Goal: Information Seeking & Learning: Learn about a topic

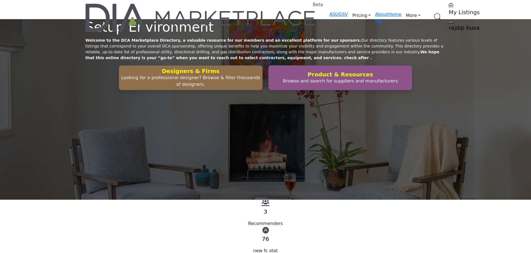
click at [0, 0] on link "Browse Categories" at bounding box center [0, 0] width 0 height 0
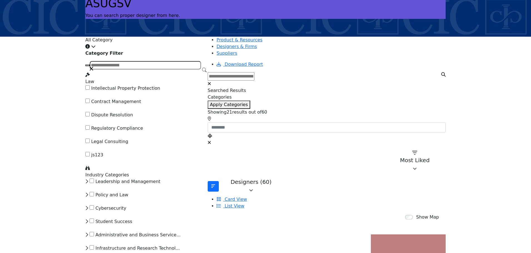
scroll to position [56, 0]
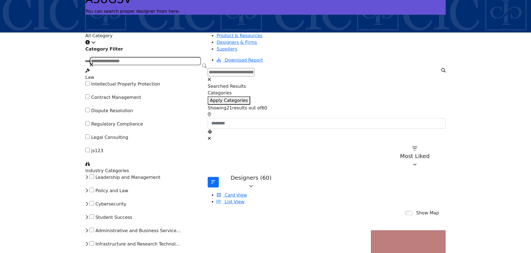
click at [88, 193] on icon at bounding box center [86, 191] width 3 height 4
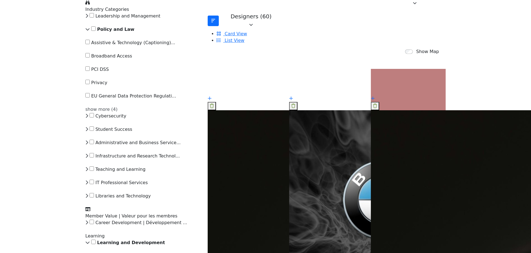
scroll to position [223, 0]
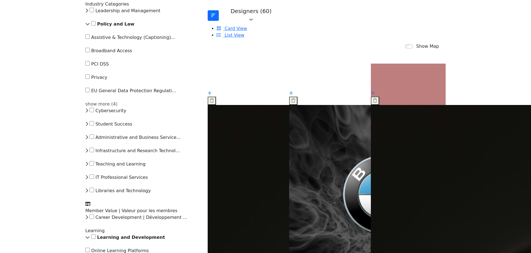
click at [88, 113] on icon at bounding box center [86, 111] width 3 height 4
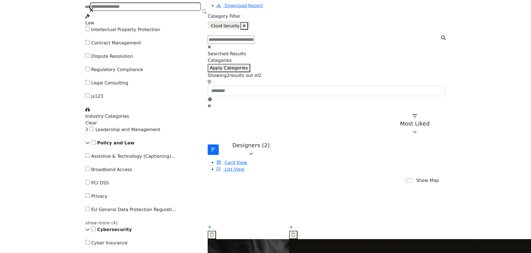
scroll to position [139, 0]
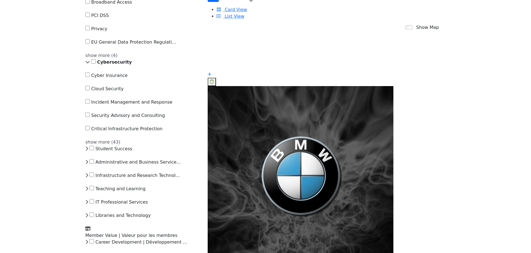
scroll to position [278, 0]
click at [116, 139] on div "show more (43)" at bounding box center [143, 142] width 116 height 7
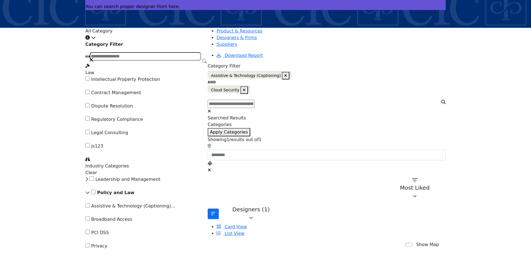
scroll to position [56, 0]
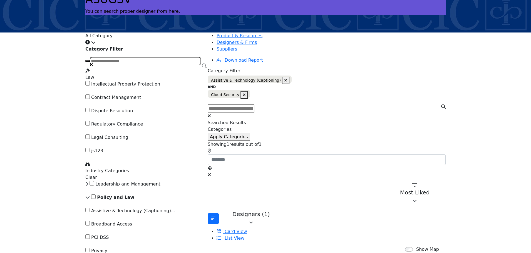
click at [246, 93] on icon "button" at bounding box center [244, 95] width 3 height 4
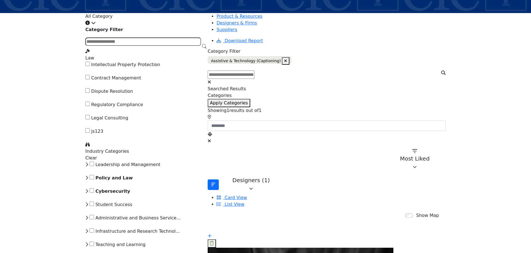
scroll to position [111, 0]
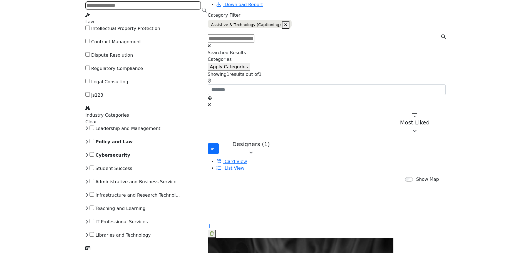
click at [88, 144] on icon at bounding box center [86, 142] width 3 height 4
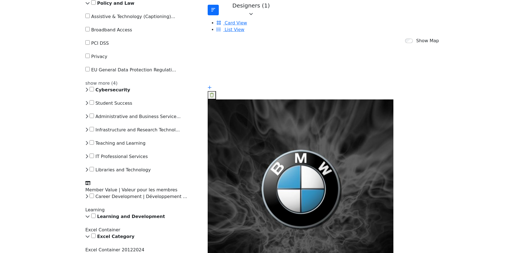
scroll to position [250, 0]
click at [88, 90] on icon at bounding box center [86, 89] width 3 height 4
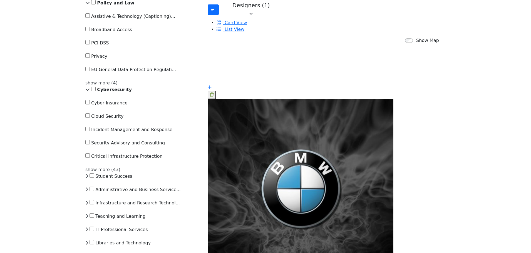
click at [117, 167] on div "show more (43)" at bounding box center [143, 170] width 116 height 7
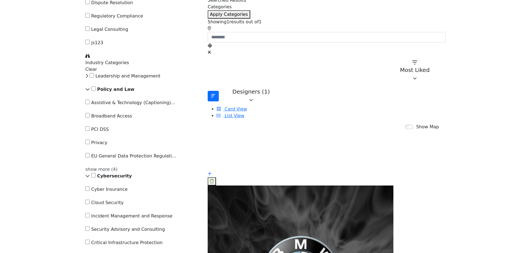
scroll to position [139, 0]
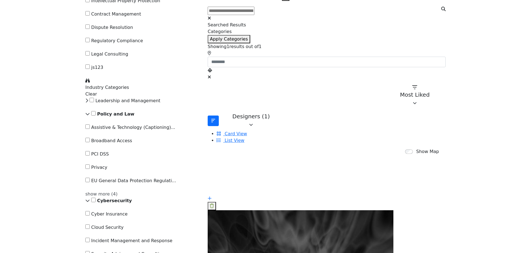
click at [126, 191] on div "show more (4)" at bounding box center [143, 194] width 116 height 7
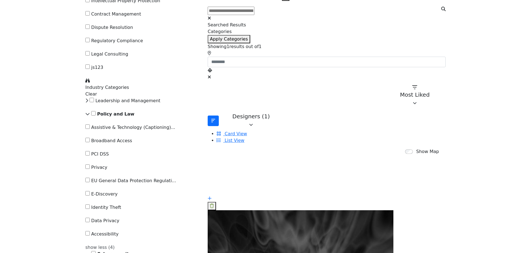
scroll to position [83, 0]
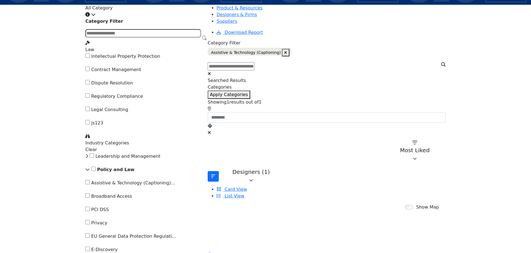
click at [284, 51] on icon "button" at bounding box center [285, 53] width 3 height 4
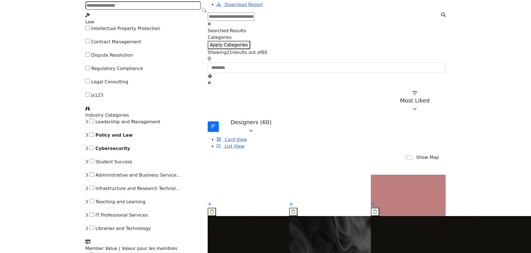
scroll to position [139, 0]
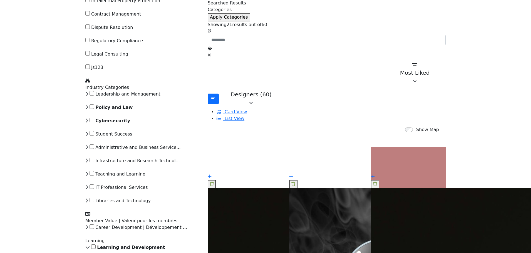
click at [88, 110] on icon at bounding box center [86, 107] width 3 height 4
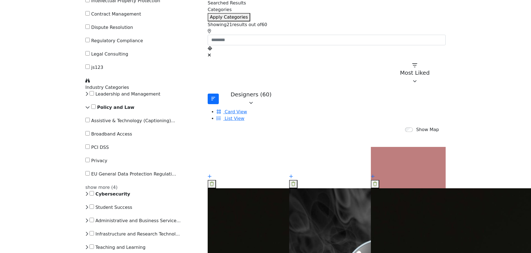
click at [129, 188] on div "show more (4)" at bounding box center [143, 187] width 116 height 7
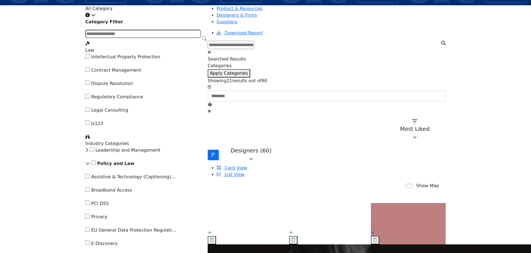
scroll to position [83, 0]
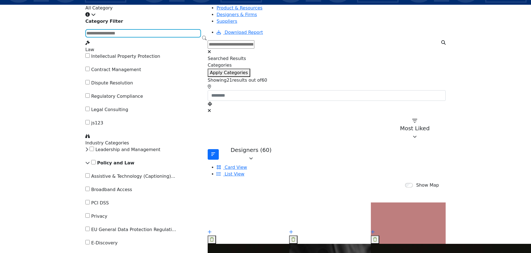
click at [133, 38] on input "Search Category" at bounding box center [143, 33] width 116 height 8
type input "**"
type input "***"
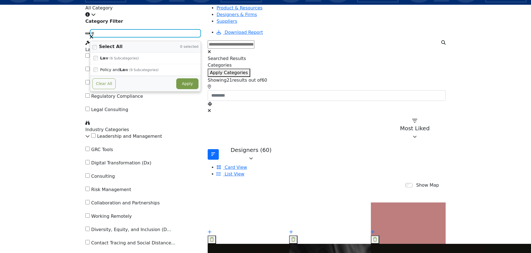
type input "**"
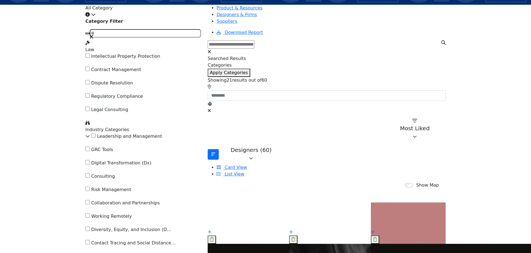
click at [93, 39] on icon "button" at bounding box center [91, 37] width 3 height 4
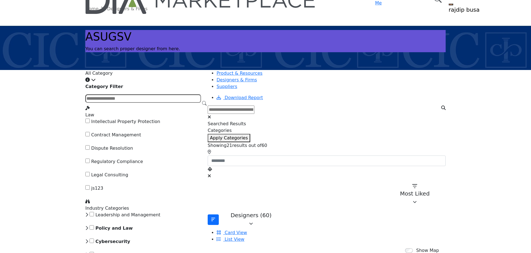
scroll to position [28, 0]
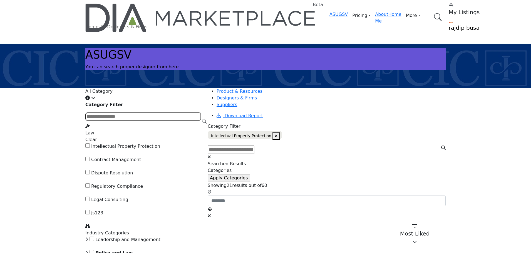
click at [97, 143] on buton "Clear" at bounding box center [91, 140] width 12 height 7
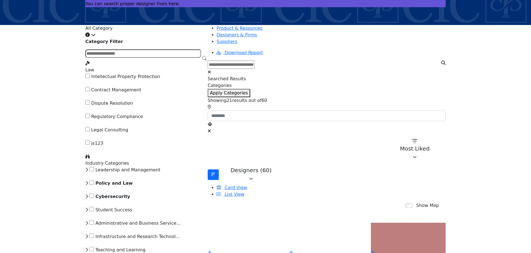
scroll to position [139, 0]
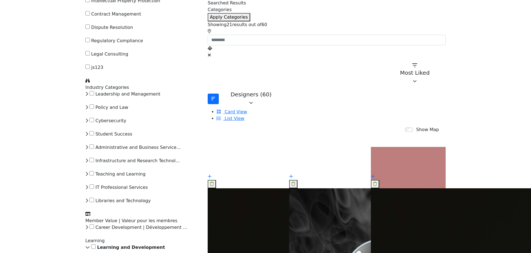
scroll to position [139, 0]
click at [88, 96] on icon at bounding box center [86, 94] width 3 height 4
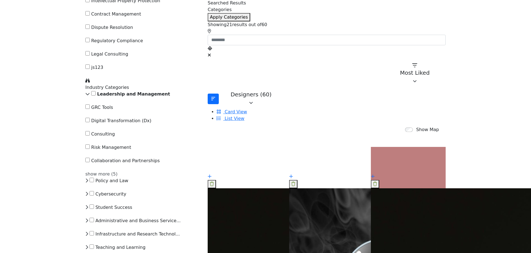
click at [123, 173] on div "show more (5)" at bounding box center [143, 174] width 116 height 7
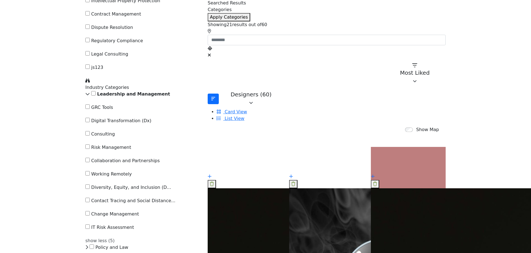
click at [90, 96] on icon at bounding box center [87, 94] width 4 height 4
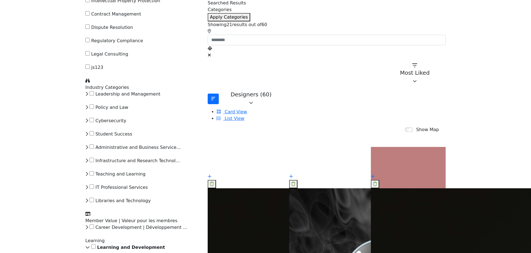
click at [88, 110] on icon at bounding box center [86, 107] width 3 height 4
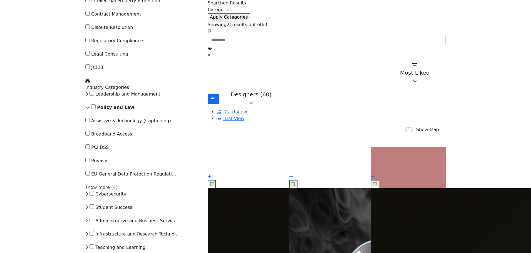
click at [128, 187] on div "show more (4)" at bounding box center [143, 187] width 116 height 7
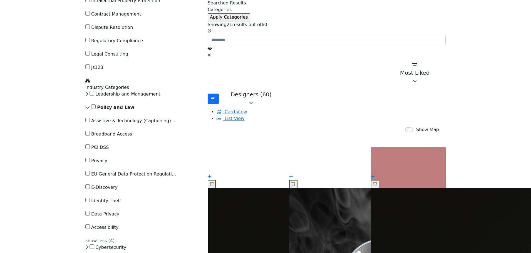
click at [90, 110] on icon at bounding box center [87, 107] width 4 height 4
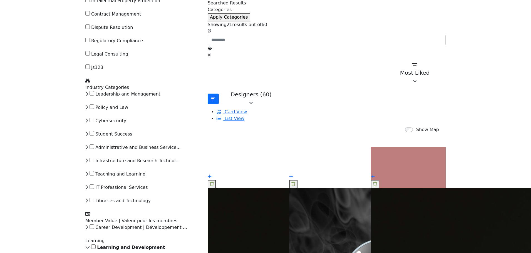
click at [88, 123] on icon at bounding box center [86, 121] width 3 height 4
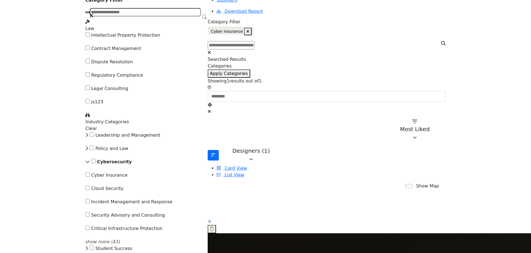
scroll to position [111, 0]
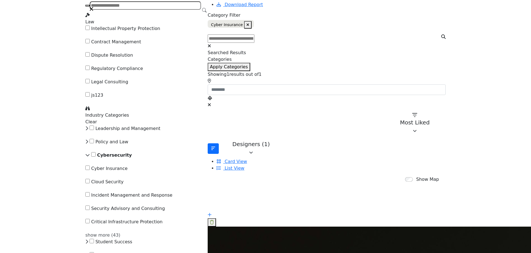
click at [247, 23] on icon "button" at bounding box center [248, 25] width 3 height 4
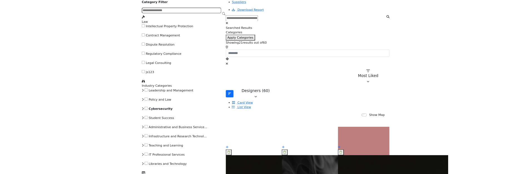
scroll to position [139, 0]
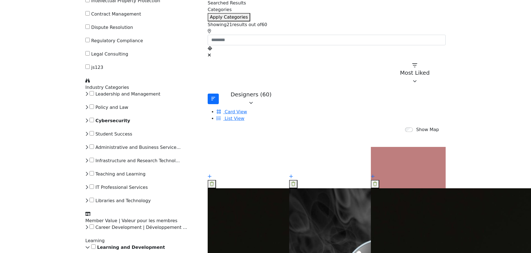
click at [88, 110] on icon at bounding box center [86, 107] width 3 height 4
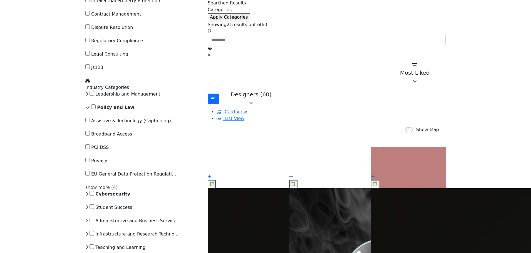
click at [90, 110] on icon at bounding box center [87, 107] width 4 height 4
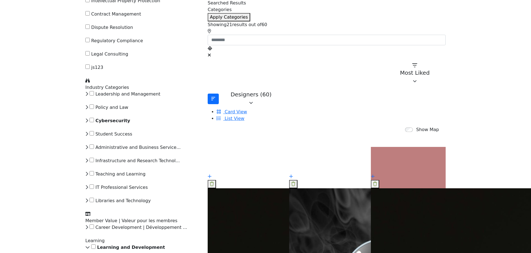
drag, startPoint x: 108, startPoint y: 128, endPoint x: 108, endPoint y: 131, distance: 3.1
click at [108, 129] on div "Cybersecurity 2" at bounding box center [143, 124] width 116 height 13
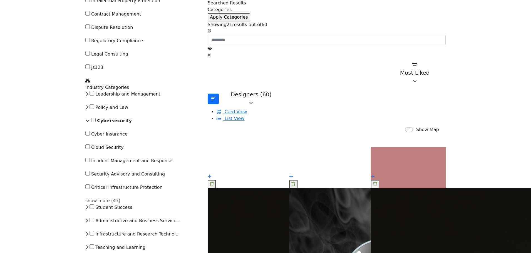
click at [127, 202] on div "show more (43)" at bounding box center [143, 201] width 116 height 7
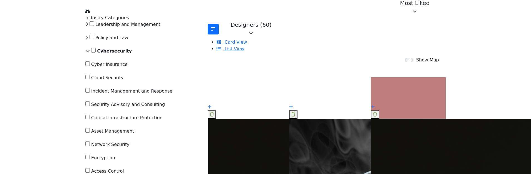
scroll to position [223, 0]
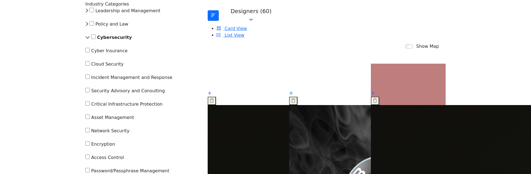
click at [88, 26] on icon at bounding box center [86, 24] width 3 height 4
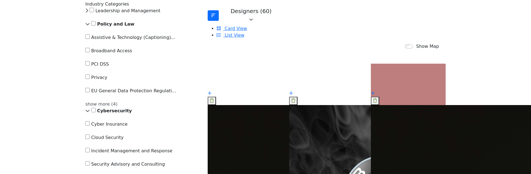
click at [130, 104] on div "show more (4)" at bounding box center [143, 104] width 116 height 7
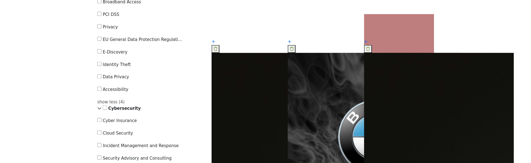
scroll to position [278, 0]
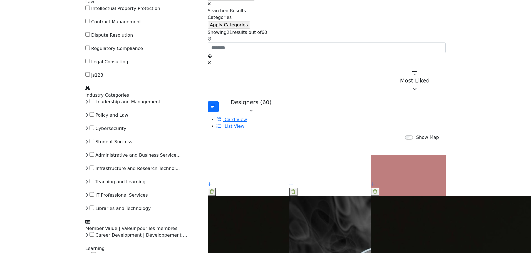
scroll to position [139, 0]
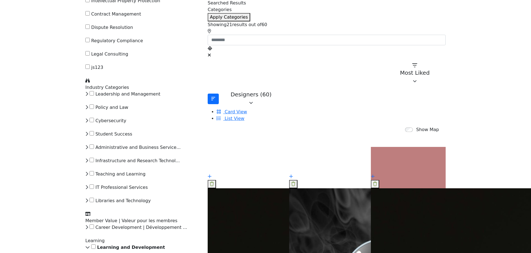
click at [111, 111] on div "Policy and Law" at bounding box center [143, 107] width 116 height 7
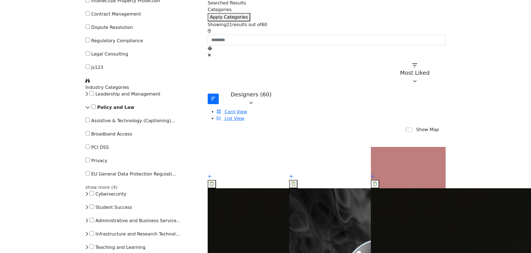
click at [126, 188] on div "show more (4)" at bounding box center [143, 187] width 116 height 7
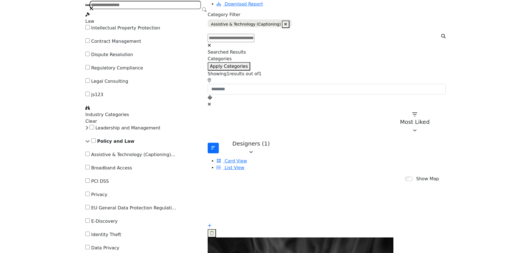
scroll to position [111, 0]
click at [284, 23] on icon "button" at bounding box center [285, 25] width 3 height 4
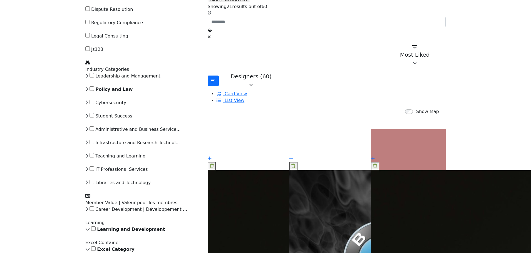
scroll to position [167, 0]
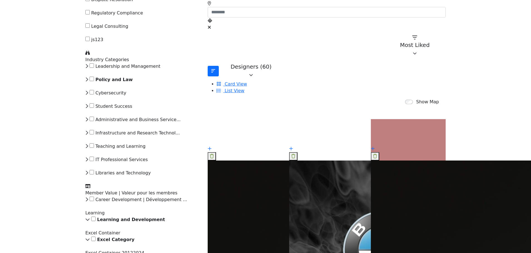
click at [88, 82] on icon at bounding box center [86, 79] width 3 height 4
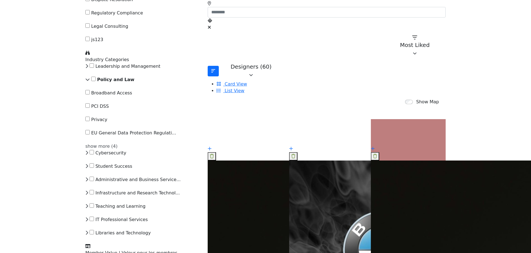
click at [119, 149] on div "show more (4)" at bounding box center [143, 146] width 116 height 7
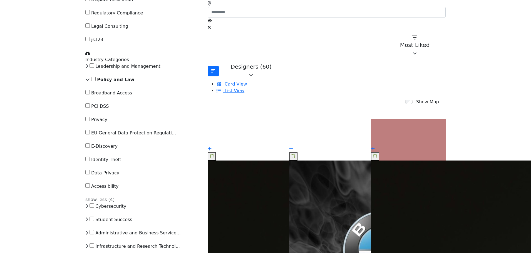
click at [88, 208] on icon at bounding box center [86, 206] width 3 height 4
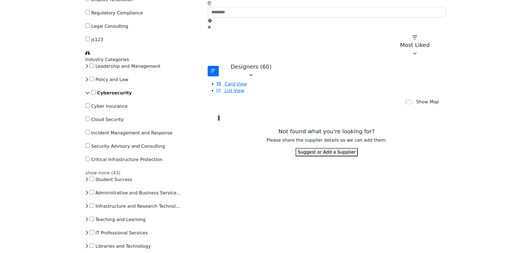
click at [88, 82] on icon at bounding box center [86, 79] width 3 height 4
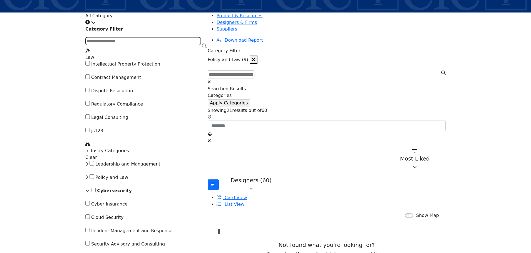
scroll to position [83, 0]
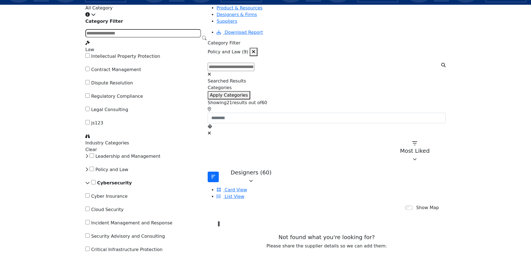
click at [88, 172] on icon at bounding box center [86, 170] width 3 height 4
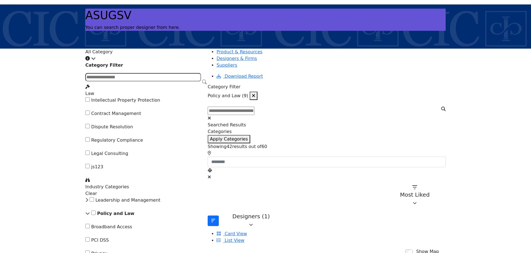
scroll to position [28, 0]
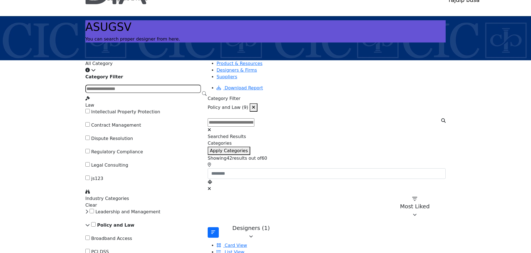
drag, startPoint x: 257, startPoint y: 100, endPoint x: 65, endPoint y: 82, distance: 192.8
click at [255, 105] on icon "button" at bounding box center [253, 107] width 3 height 4
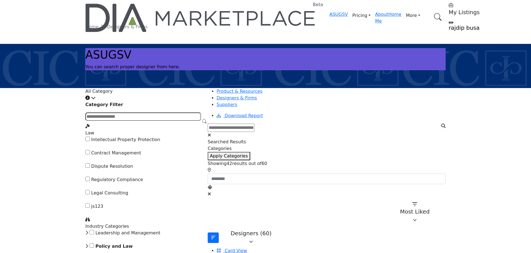
scroll to position [139, 0]
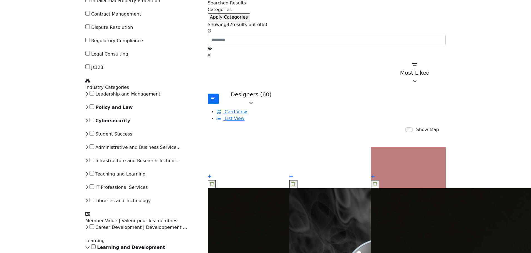
click at [88, 110] on icon at bounding box center [86, 107] width 3 height 4
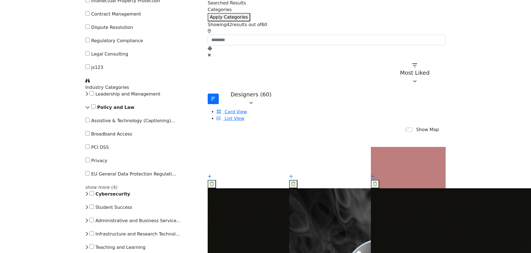
click at [127, 188] on div "show more (4)" at bounding box center [143, 187] width 116 height 7
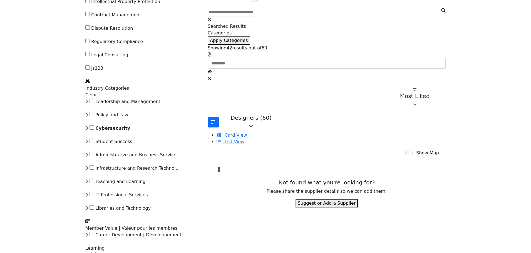
scroll to position [167, 0]
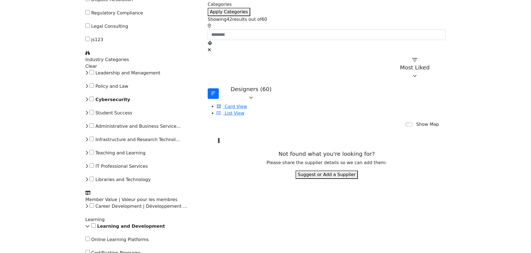
click at [88, 88] on icon at bounding box center [86, 86] width 3 height 4
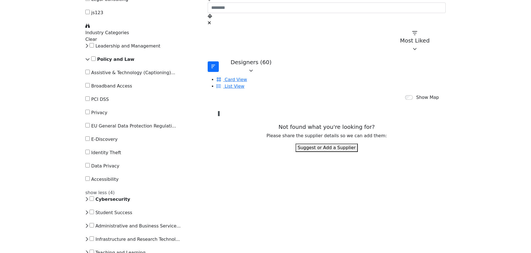
scroll to position [223, 0]
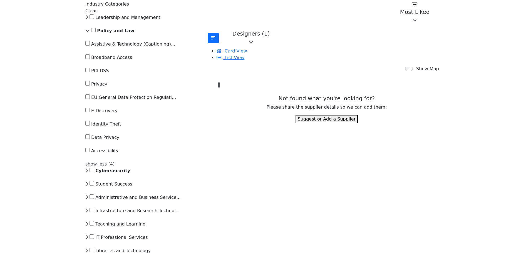
click at [88, 169] on icon at bounding box center [86, 171] width 3 height 4
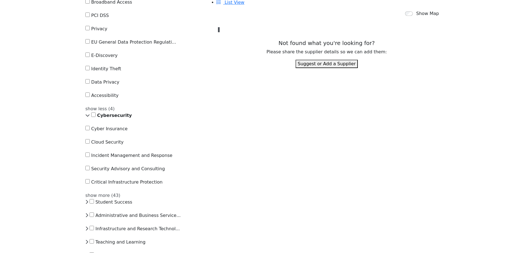
scroll to position [278, 0]
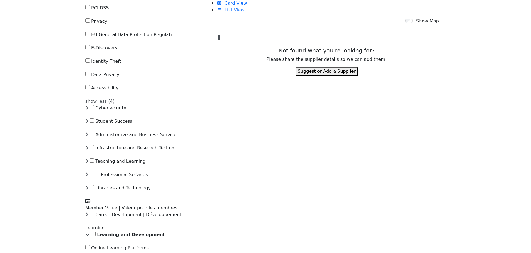
scroll to position [306, 0]
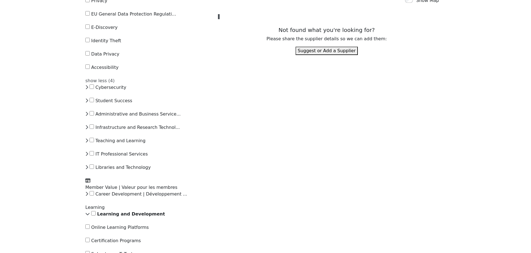
click at [88, 85] on icon at bounding box center [86, 87] width 3 height 4
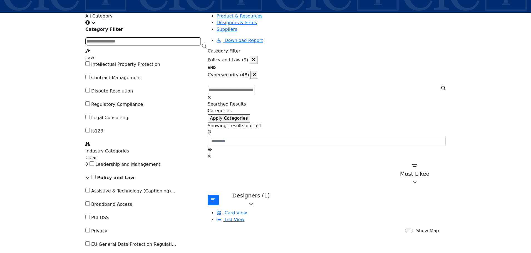
scroll to position [56, 0]
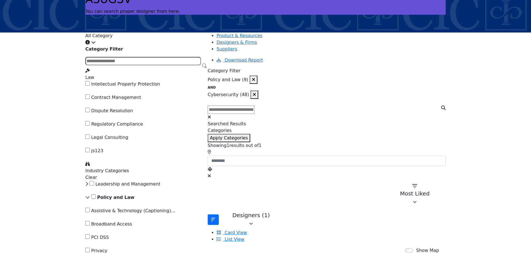
drag, startPoint x: 319, startPoint y: 72, endPoint x: 61, endPoint y: 95, distance: 259.8
click at [256, 92] on icon "button" at bounding box center [254, 94] width 3 height 4
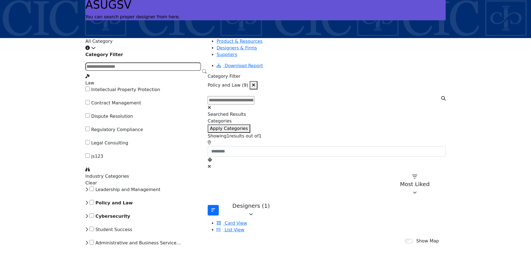
scroll to position [111, 0]
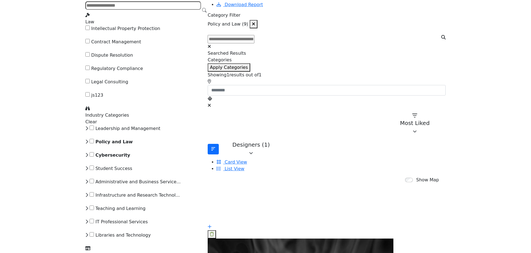
click at [88, 144] on icon at bounding box center [86, 142] width 3 height 4
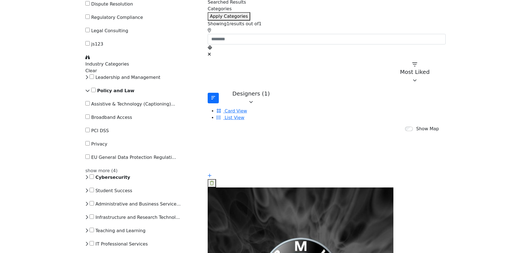
scroll to position [167, 0]
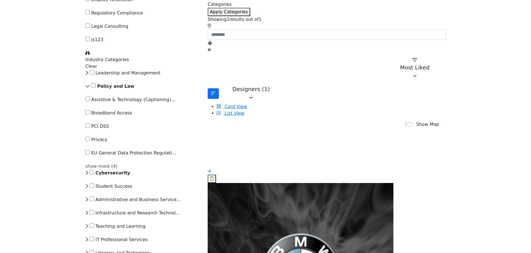
click at [123, 163] on div "show more (4)" at bounding box center [143, 166] width 116 height 7
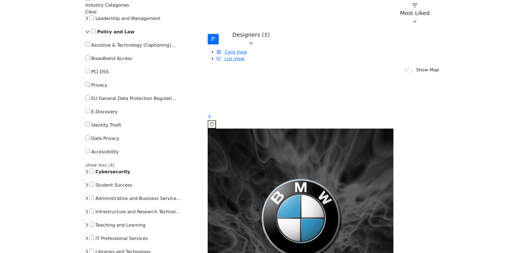
scroll to position [250, 0]
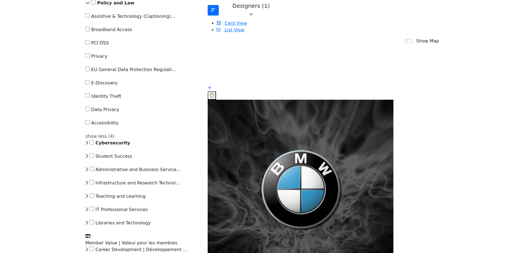
click at [108, 140] on div "Cybersecurity" at bounding box center [143, 143] width 116 height 7
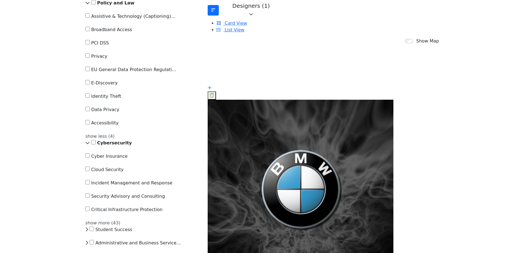
click at [120, 220] on div "show more (43)" at bounding box center [143, 223] width 116 height 7
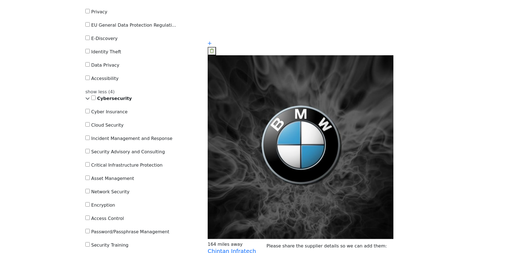
scroll to position [334, 0]
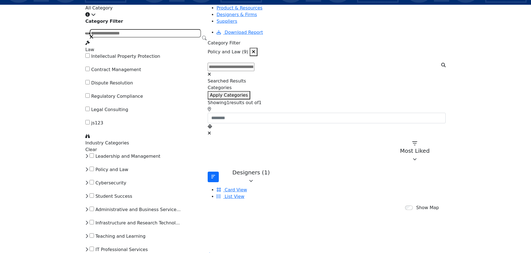
scroll to position [111, 0]
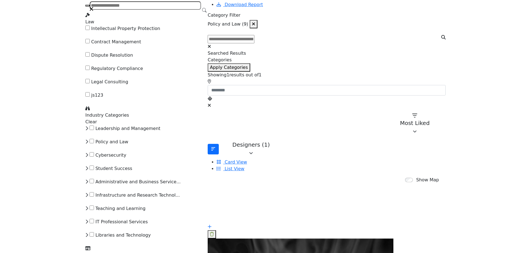
click at [88, 144] on icon at bounding box center [86, 142] width 3 height 4
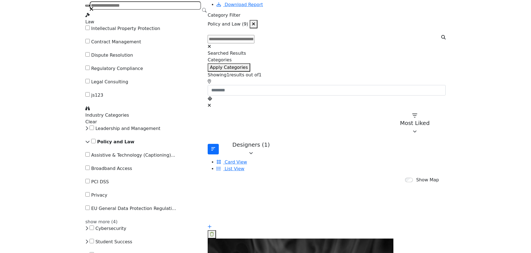
click at [129, 219] on div "show more (4)" at bounding box center [143, 222] width 116 height 7
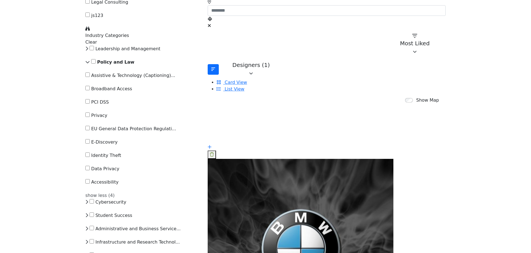
scroll to position [223, 0]
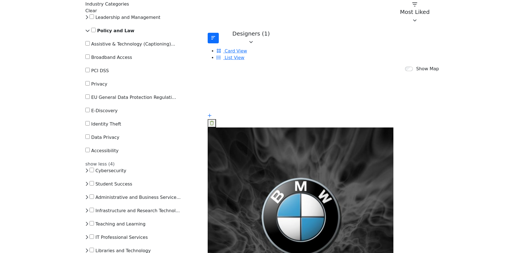
click at [122, 161] on div "show less (4)" at bounding box center [143, 164] width 116 height 7
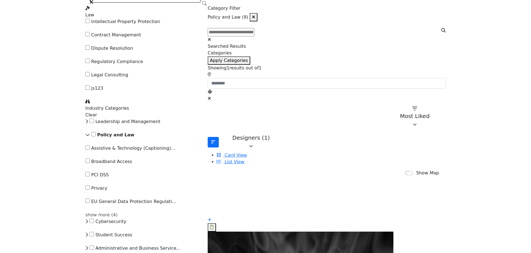
scroll to position [111, 0]
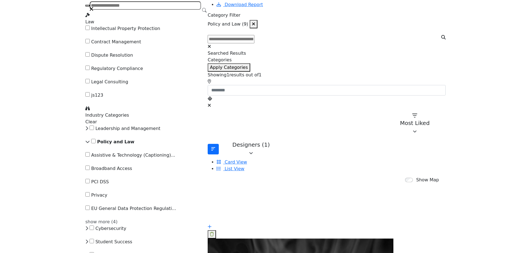
click at [255, 22] on icon "button" at bounding box center [253, 24] width 3 height 4
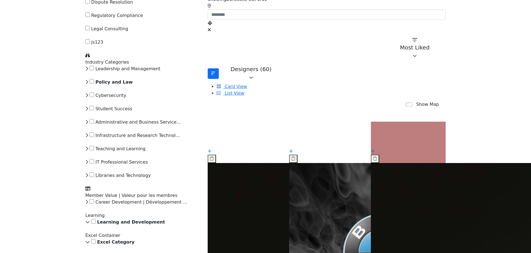
scroll to position [167, 0]
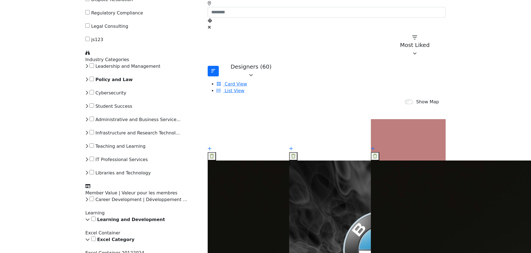
click at [88, 82] on icon at bounding box center [86, 79] width 3 height 4
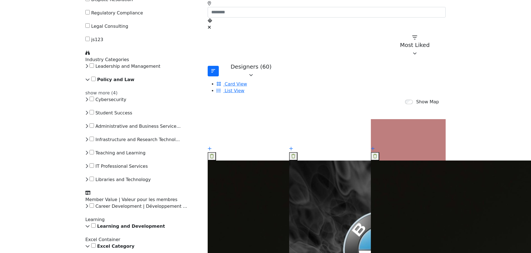
click at [124, 97] on div "show more (4)" at bounding box center [143, 93] width 116 height 7
click at [123, 97] on div "show less (4)" at bounding box center [143, 93] width 116 height 7
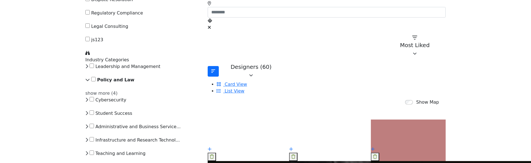
click at [120, 97] on div "show more (4)" at bounding box center [143, 93] width 116 height 7
click at [120, 97] on div "show less (4)" at bounding box center [143, 93] width 116 height 7
click at [88, 102] on icon at bounding box center [86, 99] width 3 height 4
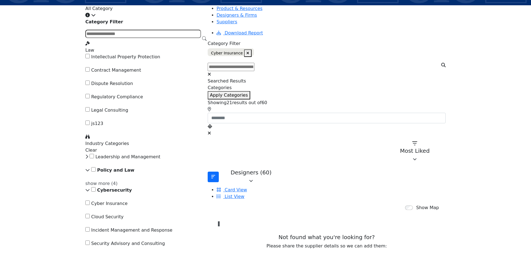
scroll to position [83, 0]
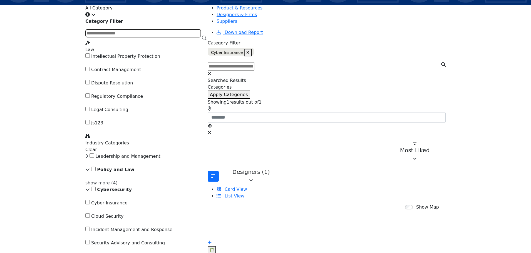
click at [247, 51] on icon "button" at bounding box center [248, 53] width 3 height 4
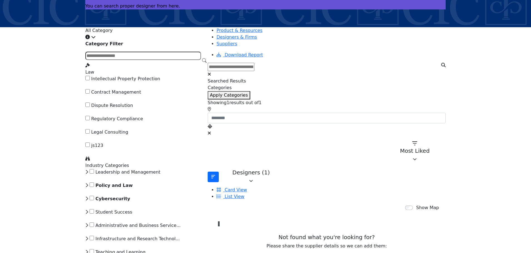
scroll to position [83, 0]
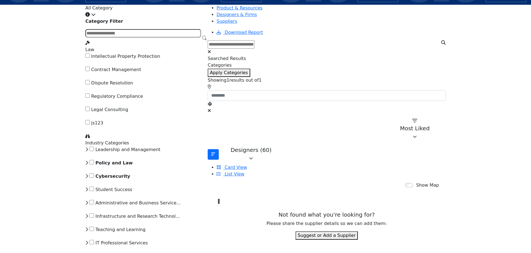
click at [88, 179] on icon at bounding box center [86, 176] width 3 height 4
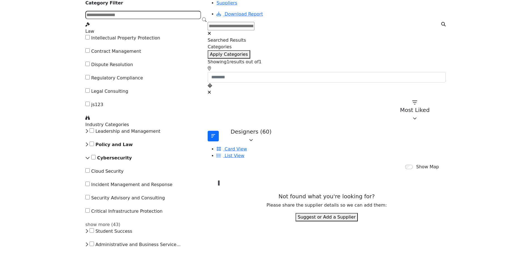
scroll to position [111, 0]
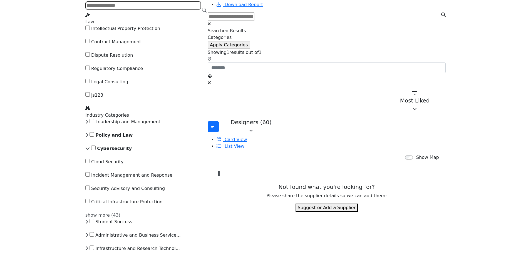
click at [130, 218] on div "show more (43)" at bounding box center [143, 215] width 116 height 7
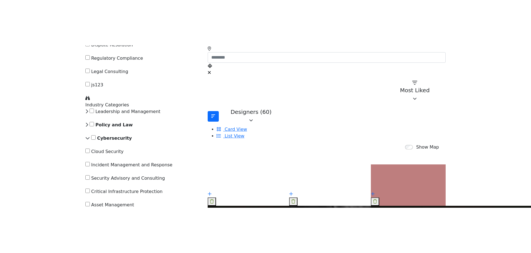
scroll to position [223, 0]
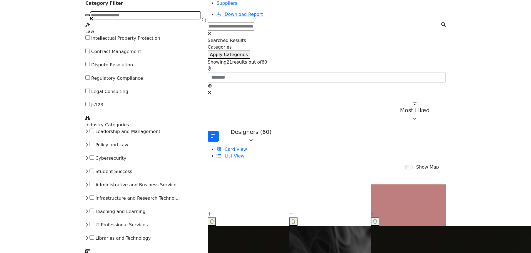
scroll to position [111, 0]
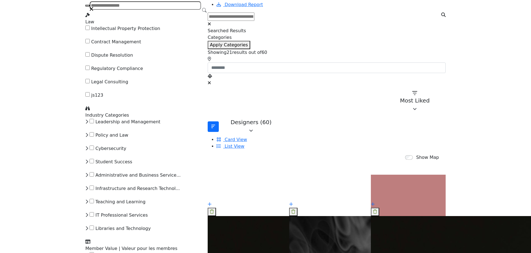
click at [88, 124] on icon at bounding box center [86, 122] width 3 height 4
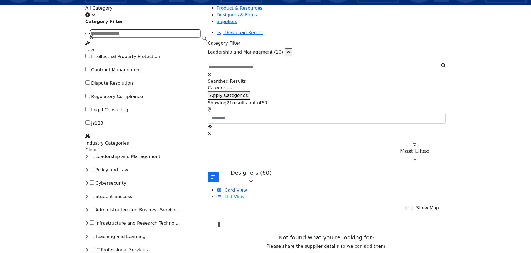
scroll to position [83, 0]
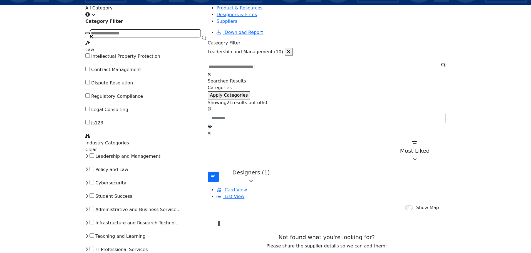
click at [88, 172] on icon at bounding box center [86, 170] width 3 height 4
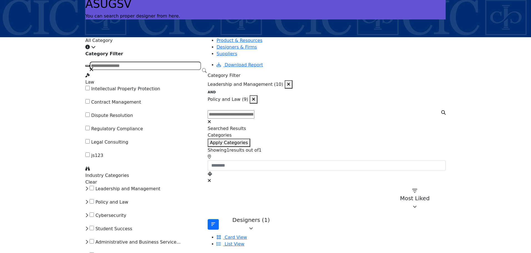
scroll to position [56, 0]
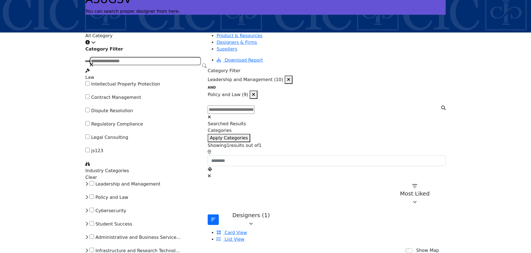
click at [255, 92] on icon "button" at bounding box center [253, 94] width 3 height 4
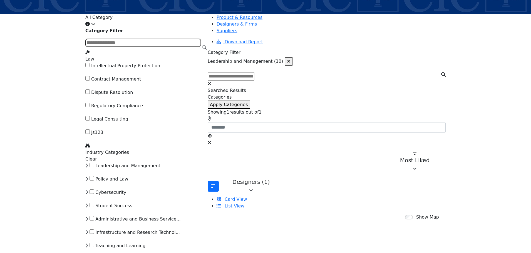
scroll to position [83, 0]
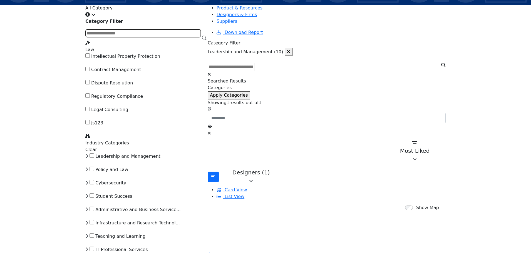
click at [88, 172] on icon at bounding box center [86, 170] width 3 height 4
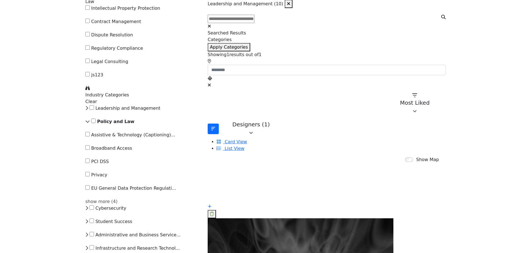
scroll to position [139, 0]
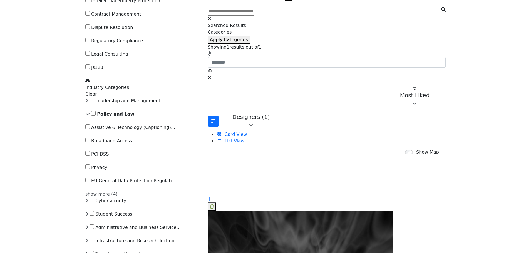
click at [126, 191] on div "show more (4)" at bounding box center [143, 194] width 116 height 7
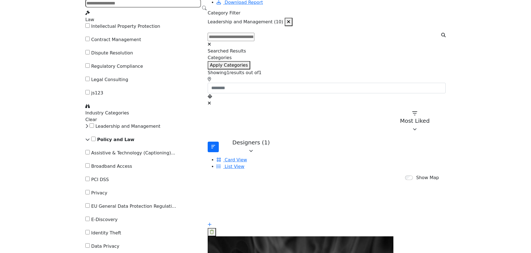
scroll to position [111, 0]
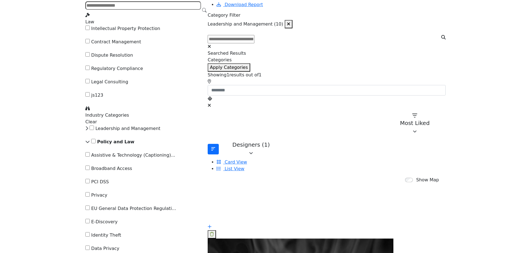
drag, startPoint x: 288, startPoint y: 16, endPoint x: 262, endPoint y: 36, distance: 32.7
click at [288, 22] on icon "button" at bounding box center [288, 24] width 3 height 4
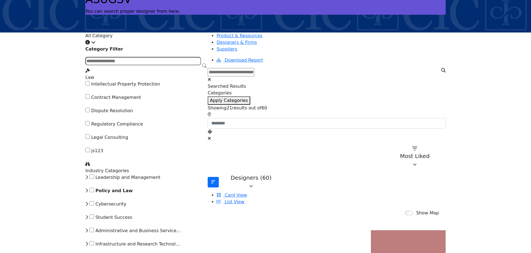
scroll to position [83, 0]
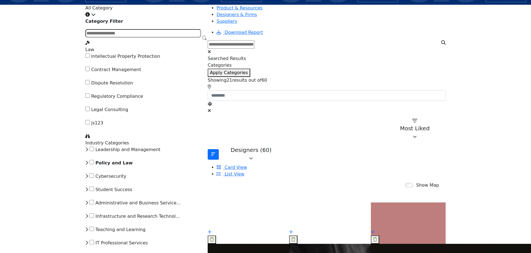
click at [88, 152] on icon at bounding box center [86, 149] width 3 height 4
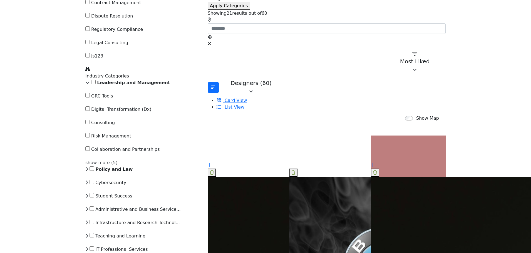
scroll to position [223, 0]
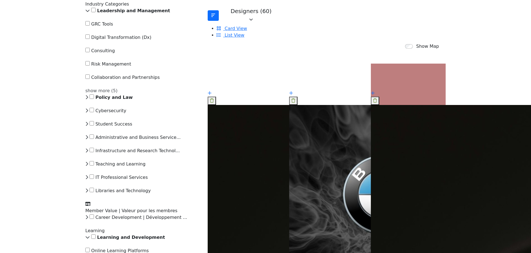
click at [128, 91] on div "show more (5)" at bounding box center [143, 91] width 116 height 7
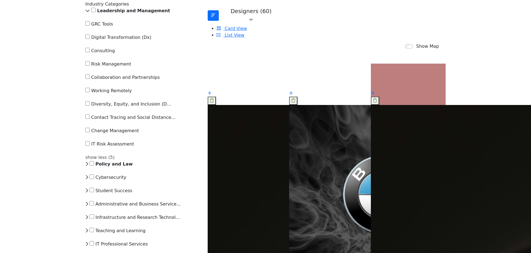
click at [127, 154] on div "show less (5)" at bounding box center [143, 157] width 116 height 7
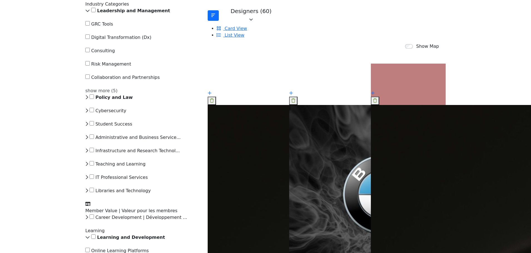
click at [125, 92] on div "show more (5)" at bounding box center [143, 91] width 116 height 7
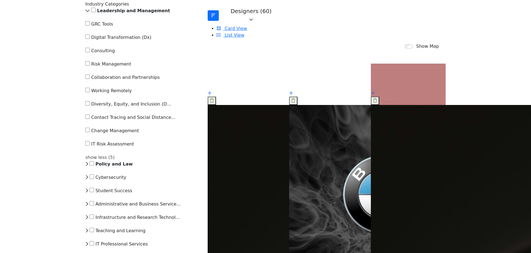
click at [124, 154] on div "show less (5)" at bounding box center [143, 157] width 116 height 7
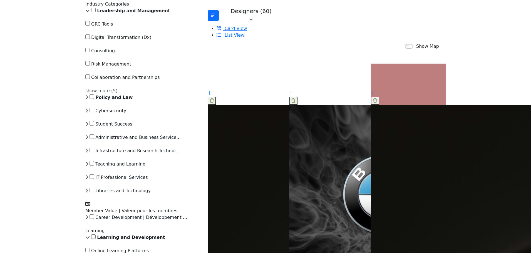
click at [124, 91] on div "show more (5)" at bounding box center [143, 91] width 116 height 7
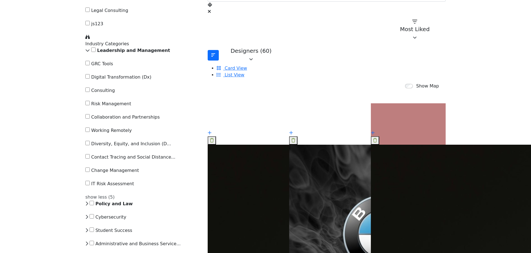
scroll to position [167, 0]
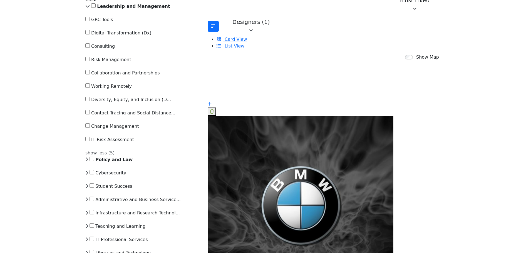
scroll to position [223, 0]
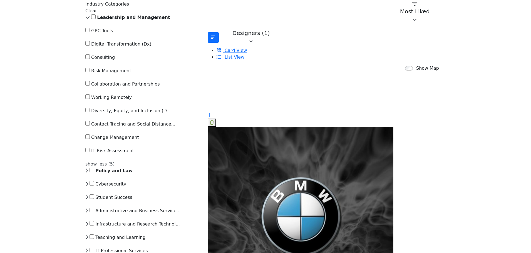
click at [88, 182] on icon at bounding box center [86, 184] width 3 height 4
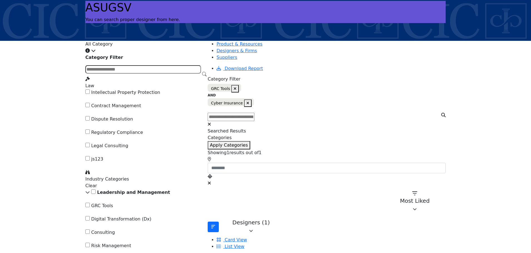
scroll to position [83, 0]
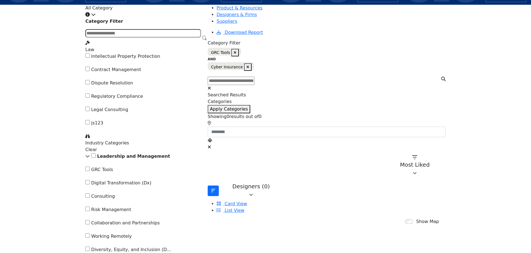
click at [250, 65] on icon "button" at bounding box center [248, 67] width 3 height 4
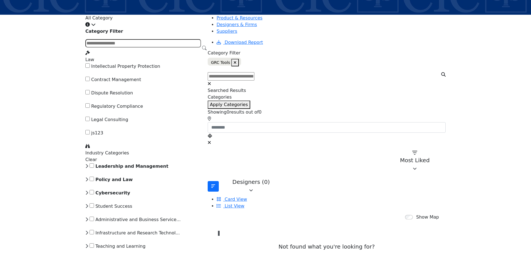
scroll to position [83, 0]
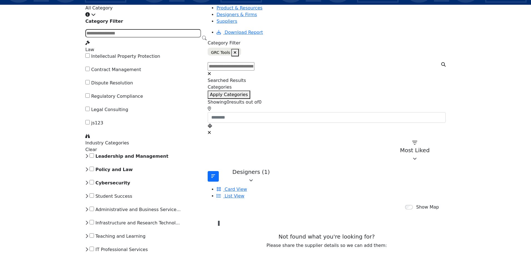
click at [88, 159] on icon at bounding box center [86, 156] width 3 height 4
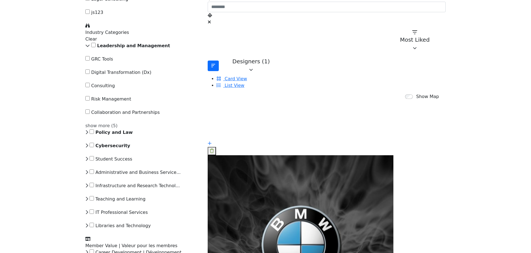
scroll to position [195, 0]
click at [119, 122] on div "show more (5)" at bounding box center [143, 125] width 116 height 7
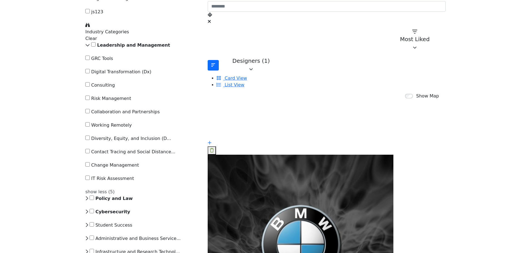
click at [119, 189] on div "show less (5)" at bounding box center [143, 192] width 116 height 7
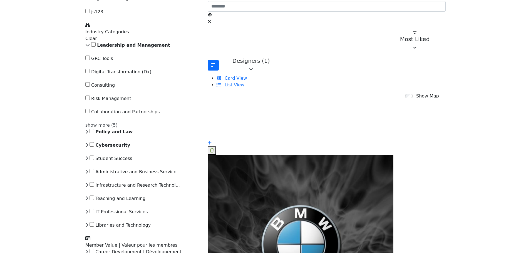
click at [88, 146] on icon at bounding box center [86, 145] width 3 height 4
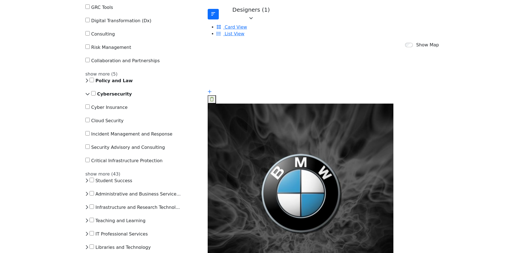
scroll to position [250, 0]
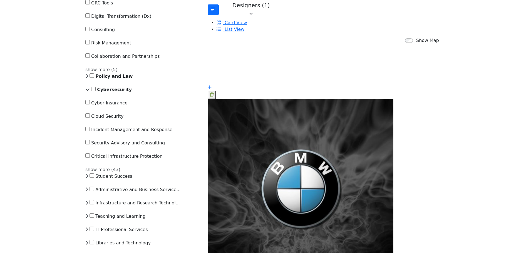
click at [129, 167] on div "show more (43)" at bounding box center [143, 170] width 116 height 7
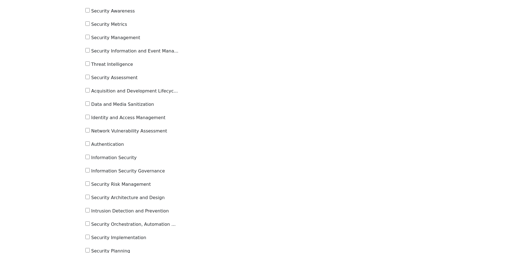
scroll to position [751, 0]
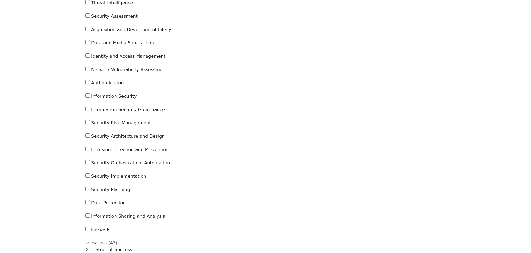
click at [124, 240] on div "show less (43)" at bounding box center [143, 243] width 116 height 7
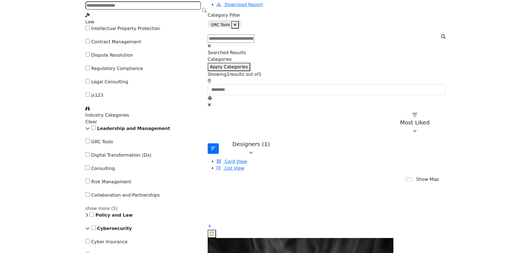
scroll to position [83, 0]
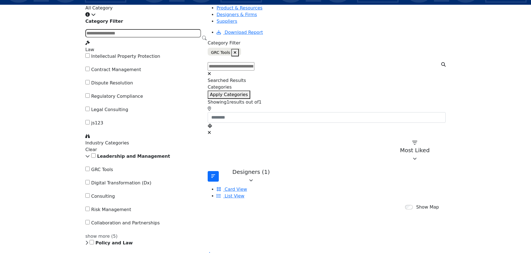
click at [237, 51] on icon "button" at bounding box center [235, 53] width 3 height 4
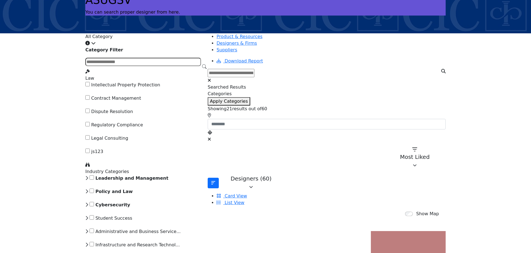
scroll to position [56, 0]
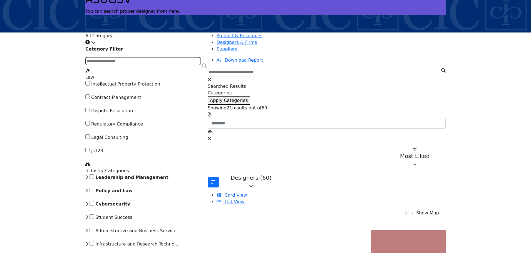
click at [88, 180] on icon at bounding box center [86, 177] width 3 height 4
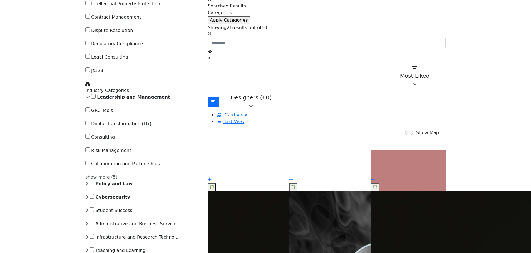
scroll to position [139, 0]
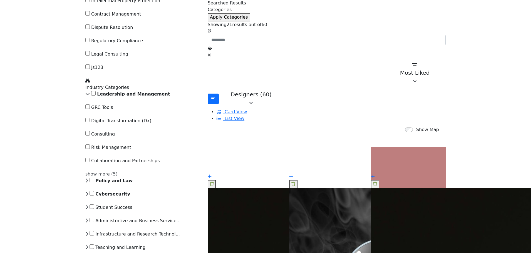
click at [125, 174] on div "show more (5)" at bounding box center [143, 174] width 116 height 7
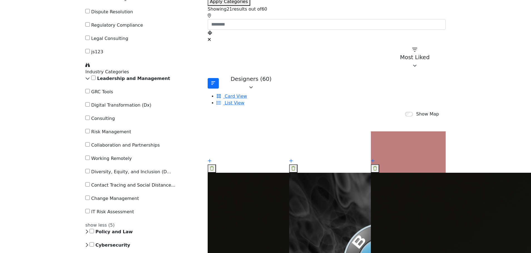
scroll to position [167, 0]
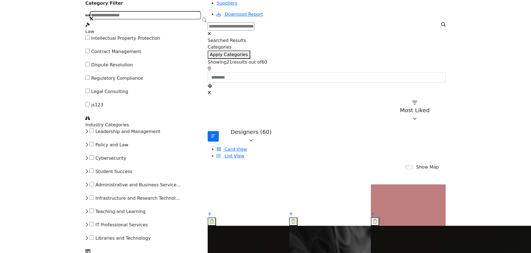
scroll to position [111, 0]
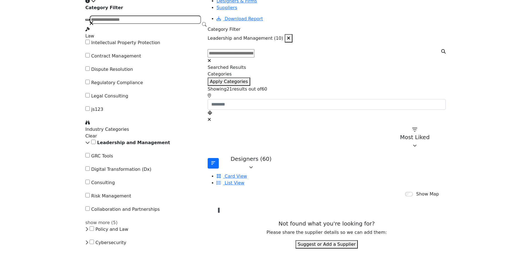
scroll to position [111, 0]
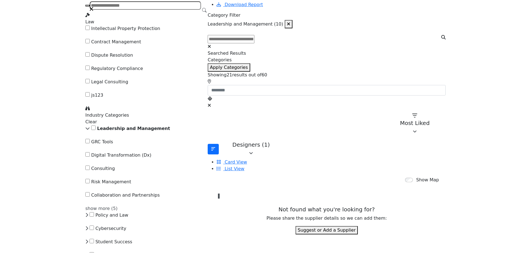
click at [124, 206] on div "show more (5)" at bounding box center [143, 209] width 116 height 7
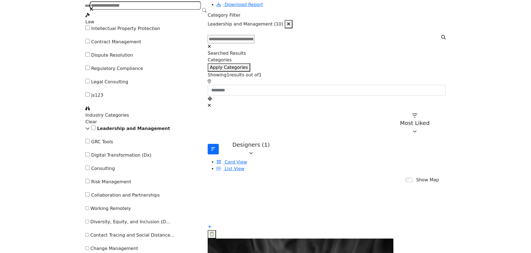
scroll to position [195, 0]
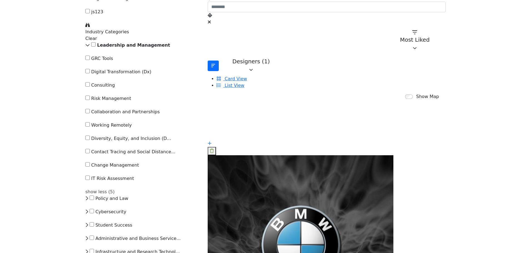
click at [121, 189] on div "show less (5)" at bounding box center [143, 192] width 116 height 7
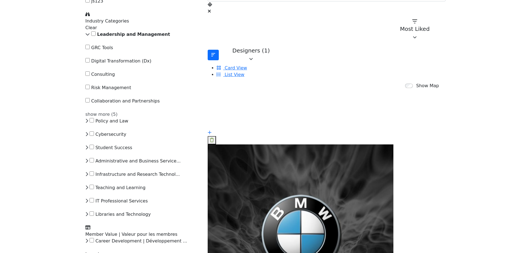
scroll to position [223, 0]
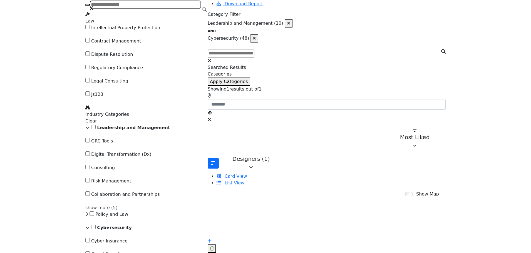
scroll to position [111, 0]
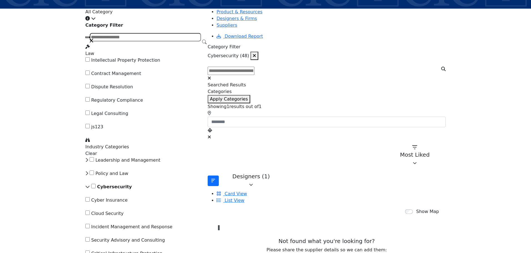
scroll to position [83, 0]
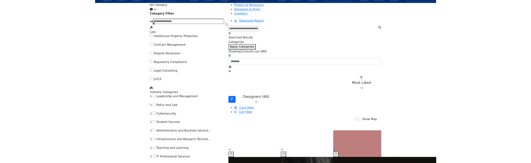
scroll to position [139, 0]
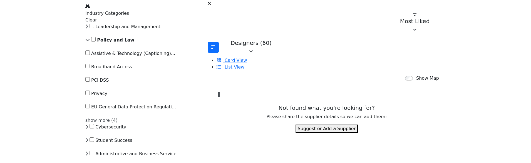
scroll to position [223, 0]
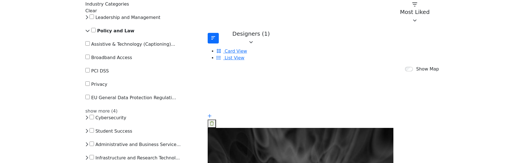
click at [119, 108] on div "show more (4)" at bounding box center [143, 111] width 116 height 7
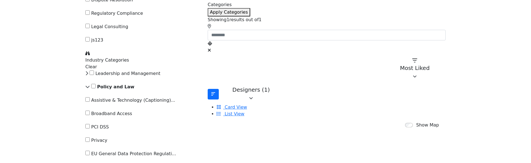
scroll to position [167, 0]
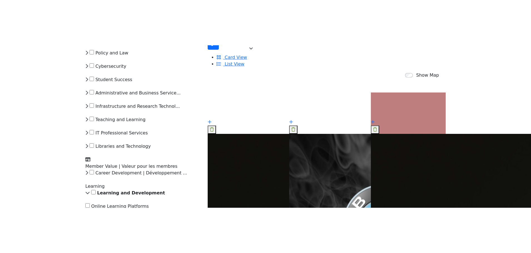
scroll to position [278, 0]
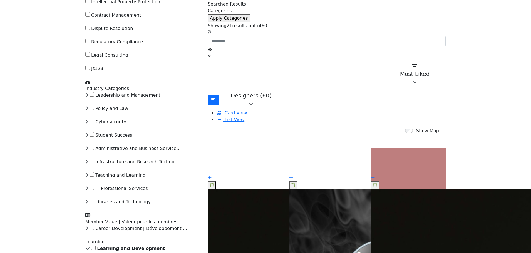
scroll to position [139, 0]
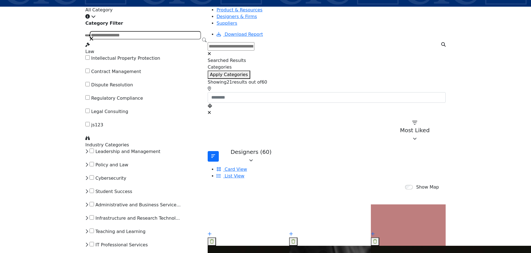
scroll to position [111, 0]
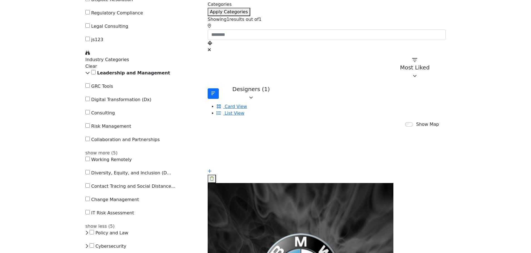
scroll to position [195, 0]
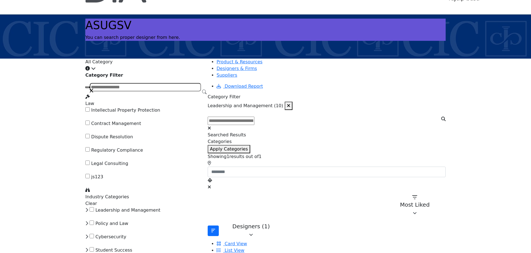
scroll to position [28, 0]
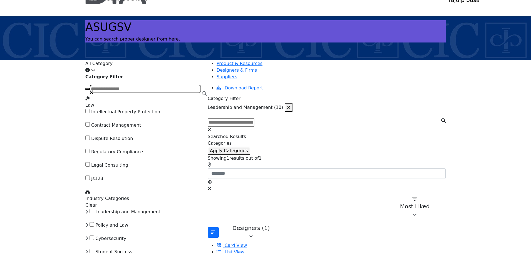
drag, startPoint x: 288, startPoint y: 100, endPoint x: 96, endPoint y: 78, distance: 193.8
click at [288, 105] on icon "button" at bounding box center [288, 107] width 3 height 4
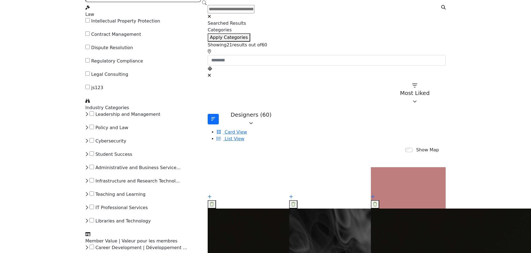
scroll to position [139, 0]
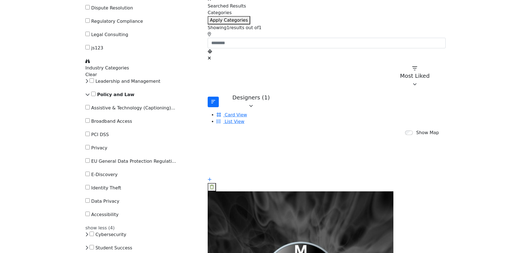
scroll to position [167, 0]
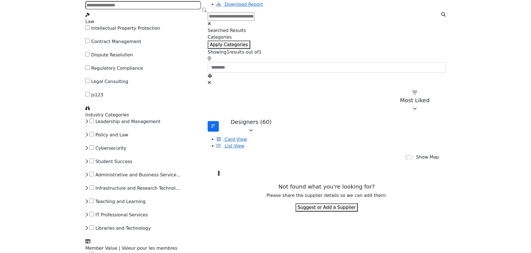
scroll to position [111, 0]
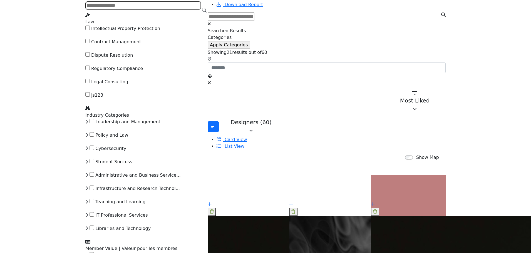
click at [88, 137] on icon at bounding box center [86, 135] width 3 height 4
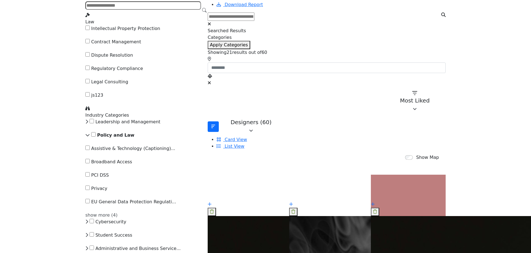
click at [125, 216] on div "show more (4)" at bounding box center [143, 215] width 116 height 7
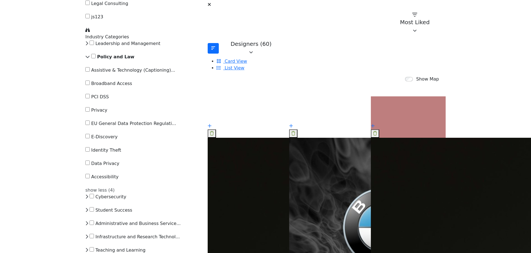
scroll to position [195, 0]
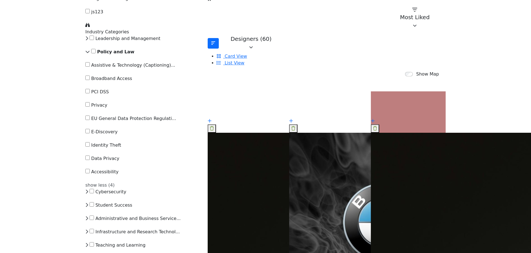
click at [123, 182] on div "show less (4)" at bounding box center [143, 185] width 116 height 7
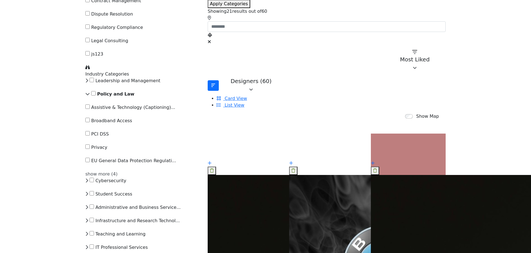
scroll to position [167, 0]
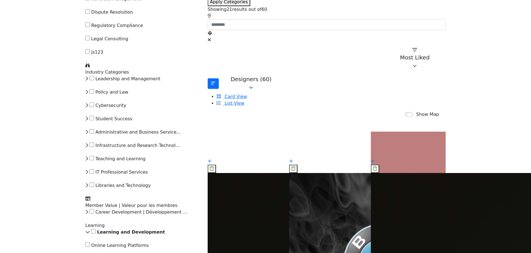
scroll to position [182, 0]
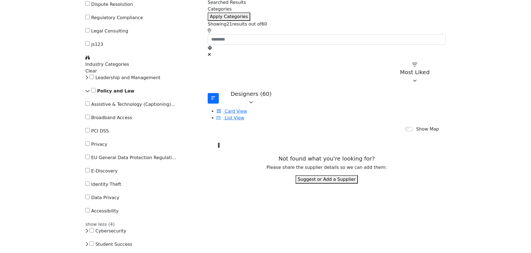
scroll to position [167, 0]
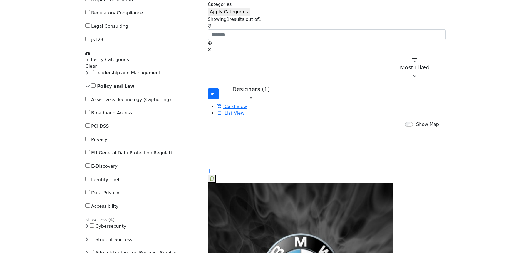
click at [123, 217] on div "show less (4)" at bounding box center [143, 220] width 116 height 7
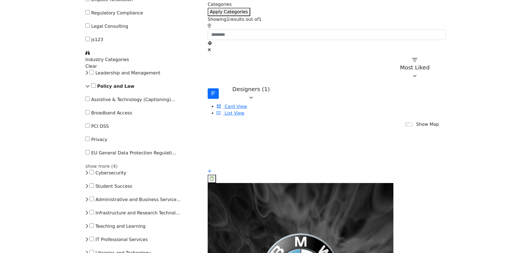
click at [121, 163] on div "show more (4)" at bounding box center [143, 166] width 116 height 7
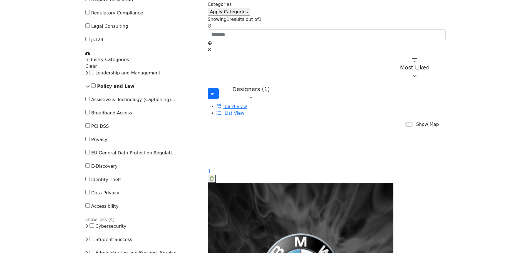
click at [121, 217] on div "show less (4)" at bounding box center [143, 220] width 116 height 7
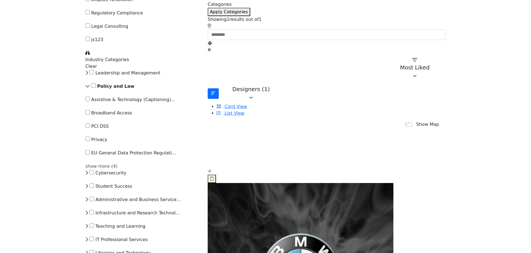
click at [121, 163] on div "show more (4)" at bounding box center [143, 166] width 116 height 7
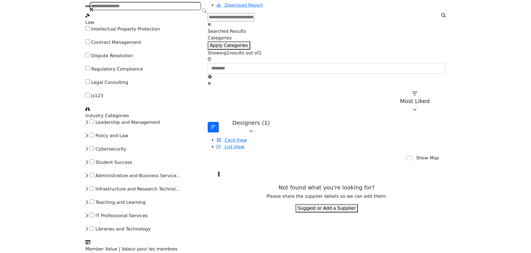
scroll to position [111, 0]
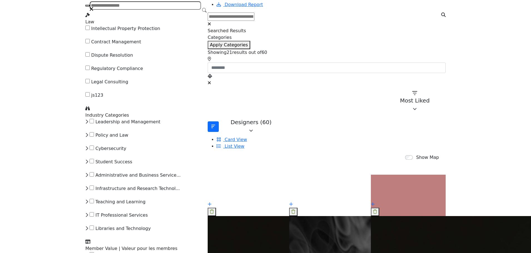
click at [88, 124] on icon at bounding box center [86, 122] width 3 height 4
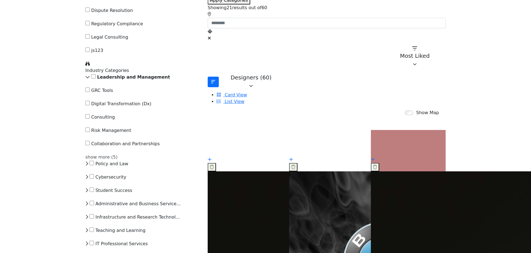
scroll to position [167, 0]
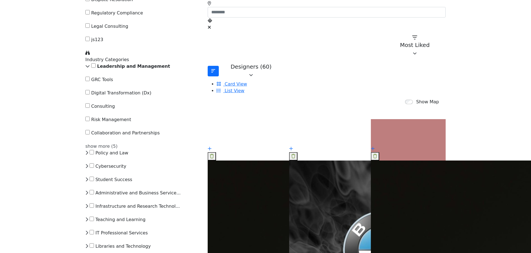
click at [122, 146] on div "show more (5)" at bounding box center [143, 146] width 116 height 7
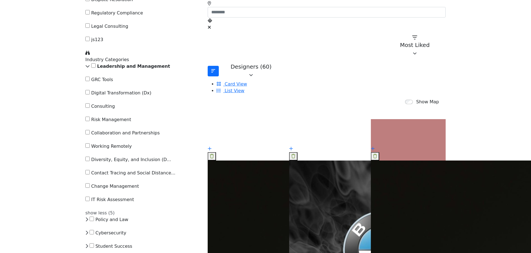
click at [121, 210] on div "show less (5)" at bounding box center [143, 213] width 116 height 7
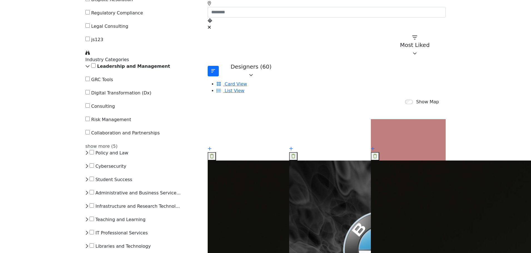
click at [90, 68] on icon at bounding box center [87, 66] width 4 height 4
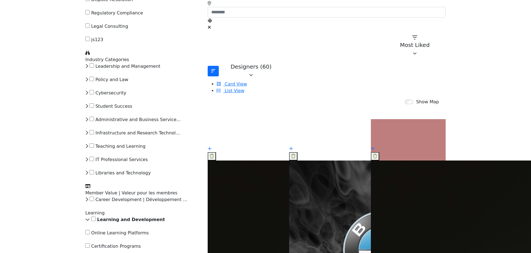
click at [88, 82] on icon at bounding box center [86, 79] width 3 height 4
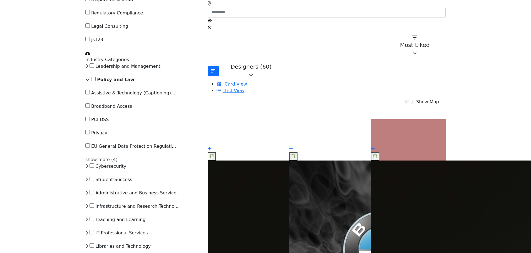
click at [124, 160] on div "show more (4)" at bounding box center [143, 160] width 116 height 7
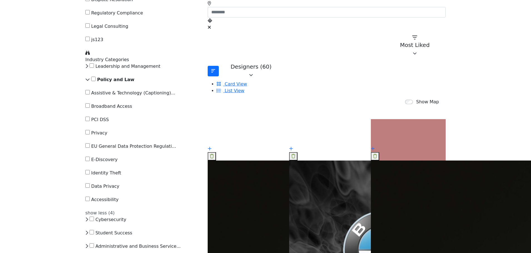
click at [124, 210] on div "show less (4)" at bounding box center [143, 213] width 116 height 7
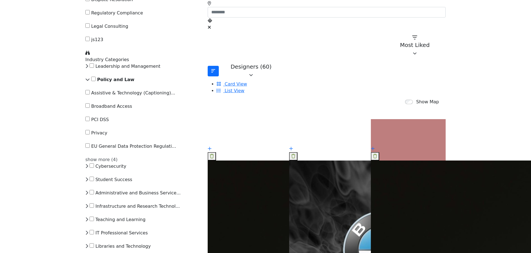
click at [123, 159] on div "show more (4)" at bounding box center [143, 160] width 116 height 7
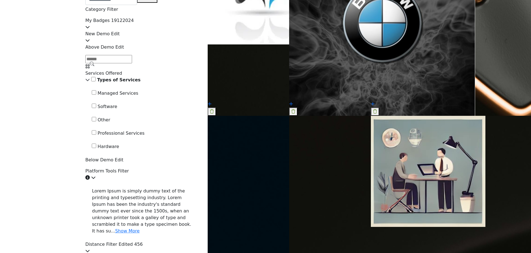
scroll to position [1141, 0]
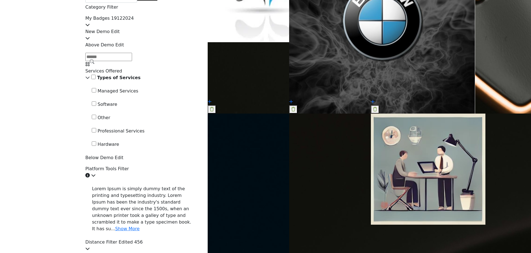
click at [90, 80] on icon at bounding box center [87, 77] width 4 height 4
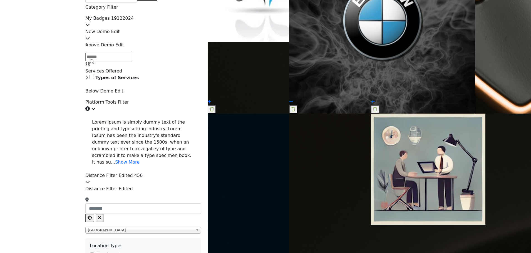
click at [88, 80] on icon at bounding box center [86, 77] width 3 height 4
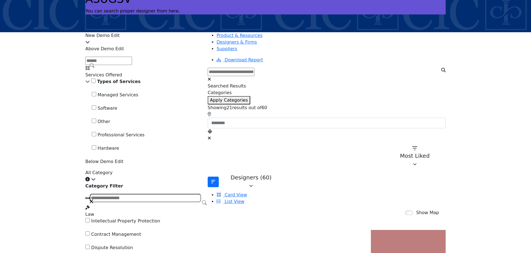
scroll to position [56, 0]
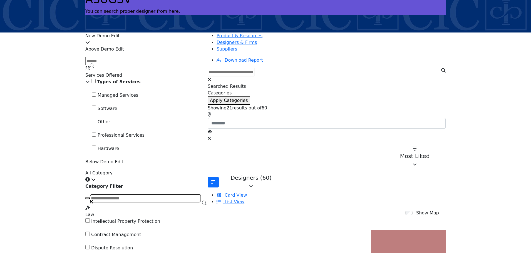
click at [94, 69] on icon at bounding box center [92, 65] width 4 height 7
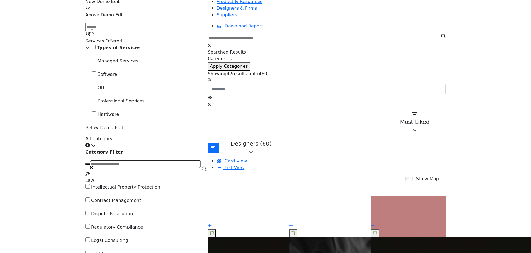
scroll to position [83, 0]
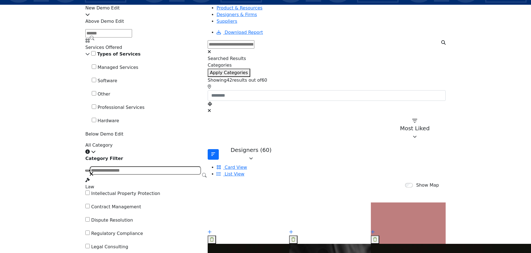
click at [94, 41] on icon at bounding box center [92, 38] width 4 height 7
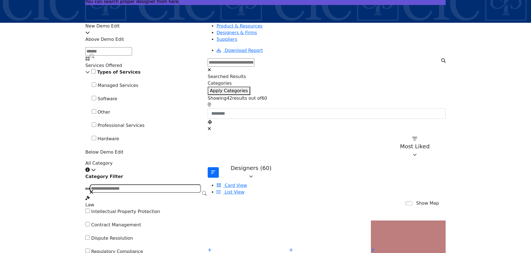
scroll to position [56, 0]
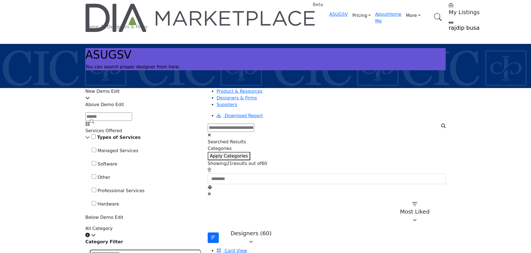
click at [132, 121] on input "Search Demographic" at bounding box center [108, 117] width 47 height 8
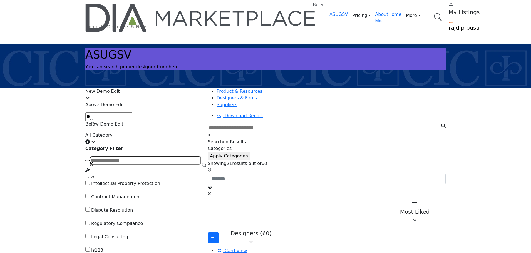
type input "*"
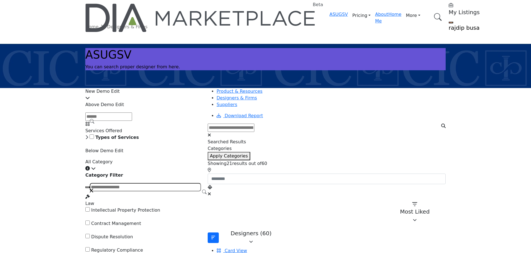
click at [132, 121] on input "Search Demographic" at bounding box center [108, 117] width 47 height 8
click at [88, 140] on icon at bounding box center [86, 137] width 3 height 4
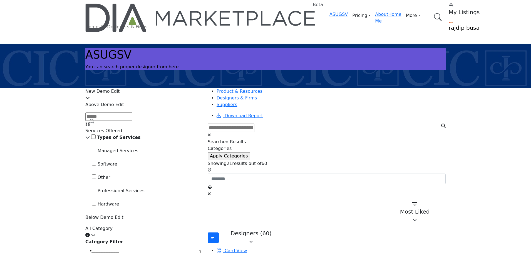
click at [132, 121] on input "Search Demographic" at bounding box center [108, 117] width 47 height 8
